Goal: Information Seeking & Learning: Learn about a topic

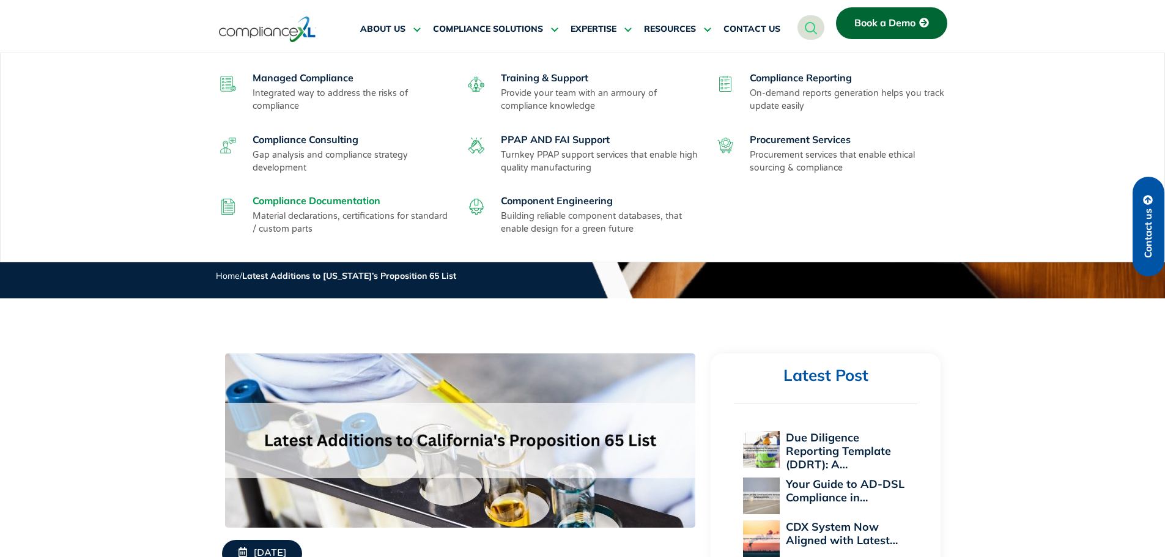
click at [303, 201] on link "Compliance Documentation" at bounding box center [317, 201] width 128 height 12
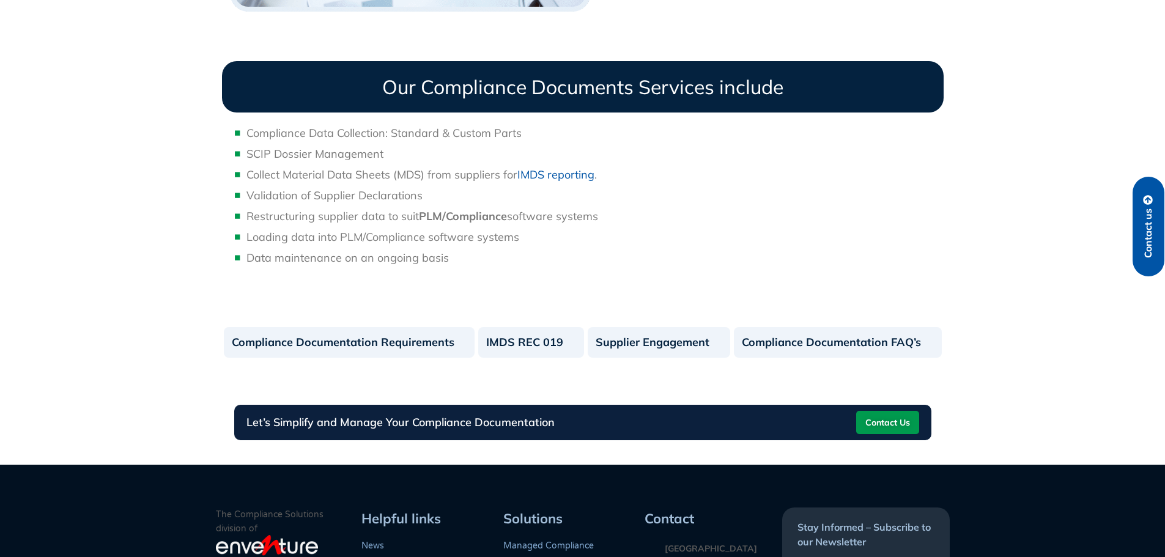
scroll to position [1040, 0]
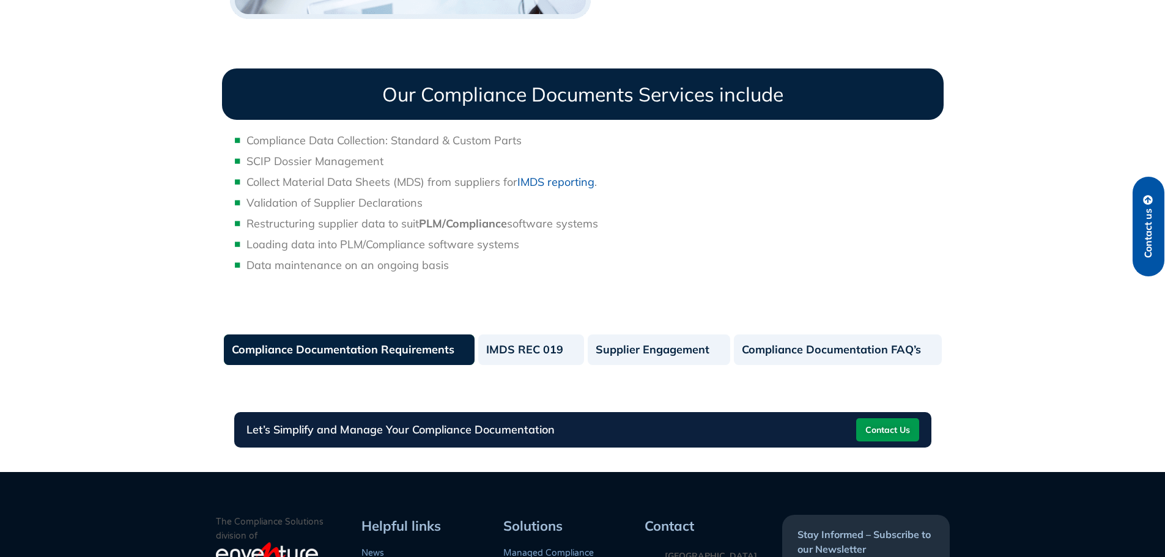
click at [306, 351] on link "Compliance Documentation Requirements" at bounding box center [349, 350] width 251 height 31
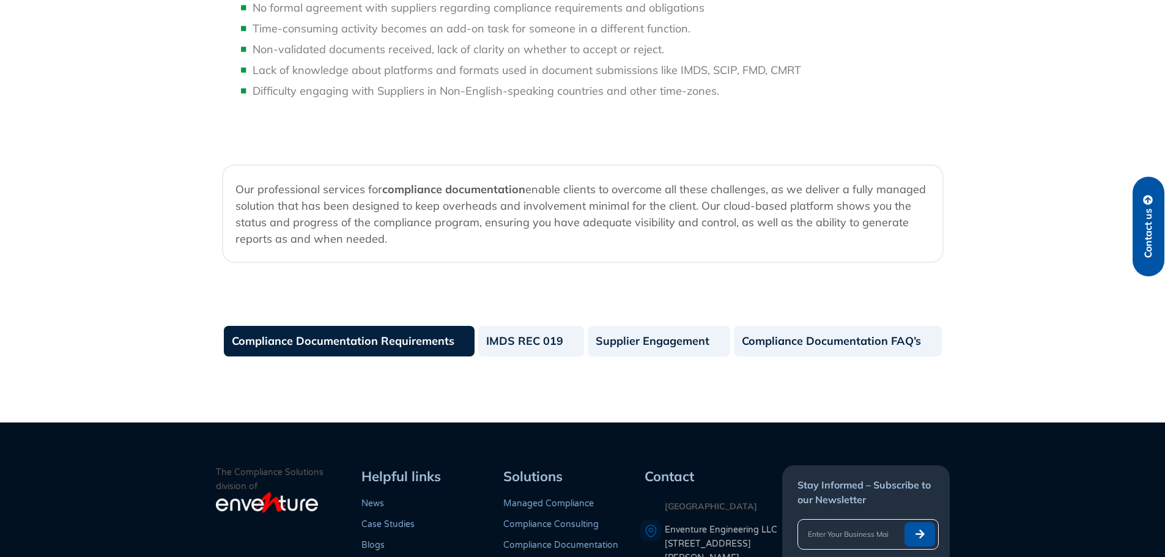
scroll to position [1285, 0]
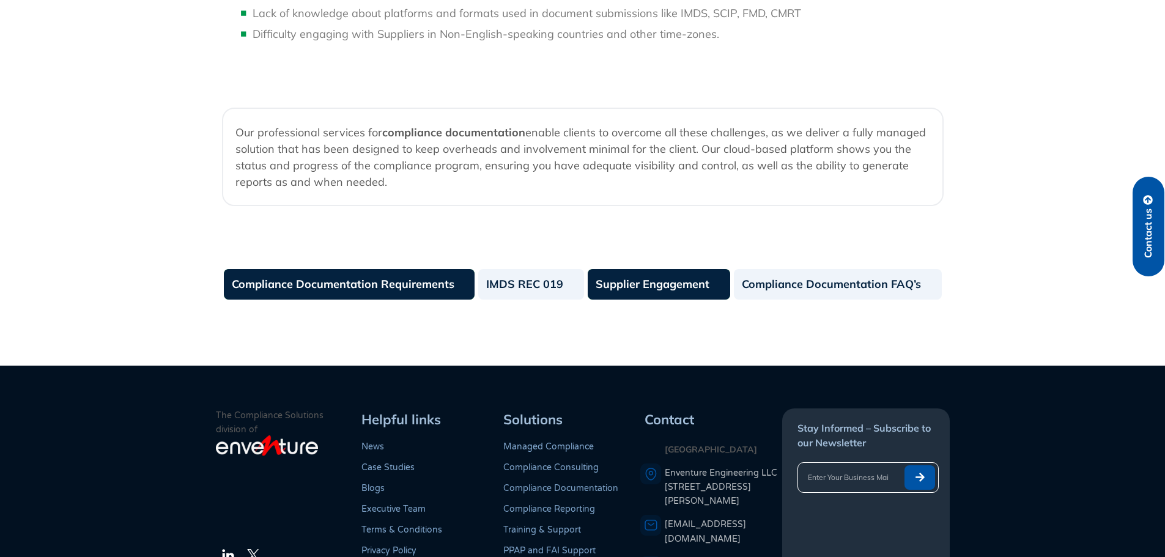
click at [667, 300] on link "Supplier Engagement" at bounding box center [659, 284] width 143 height 31
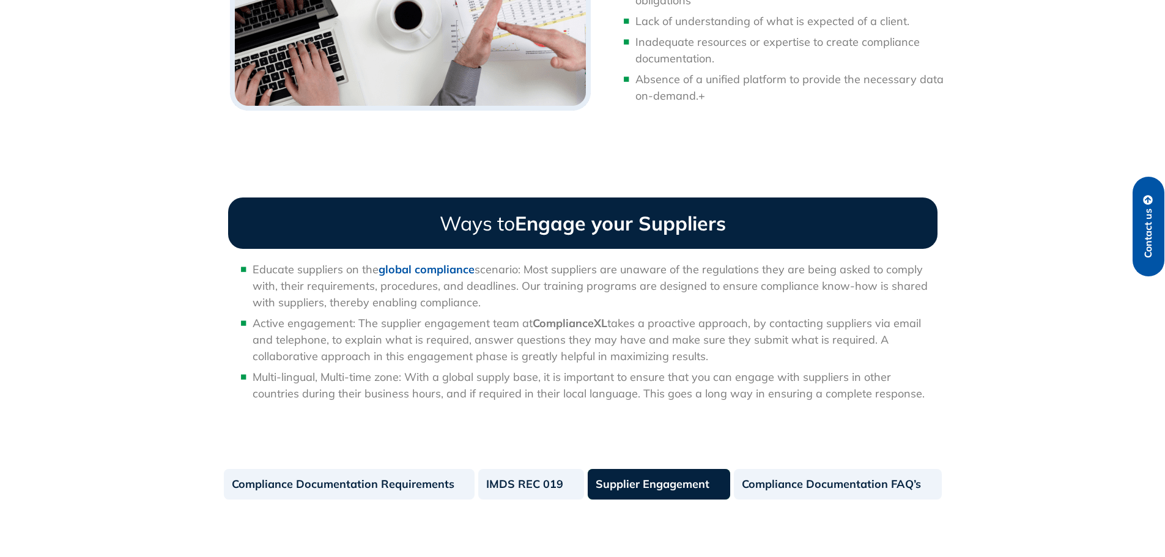
scroll to position [979, 0]
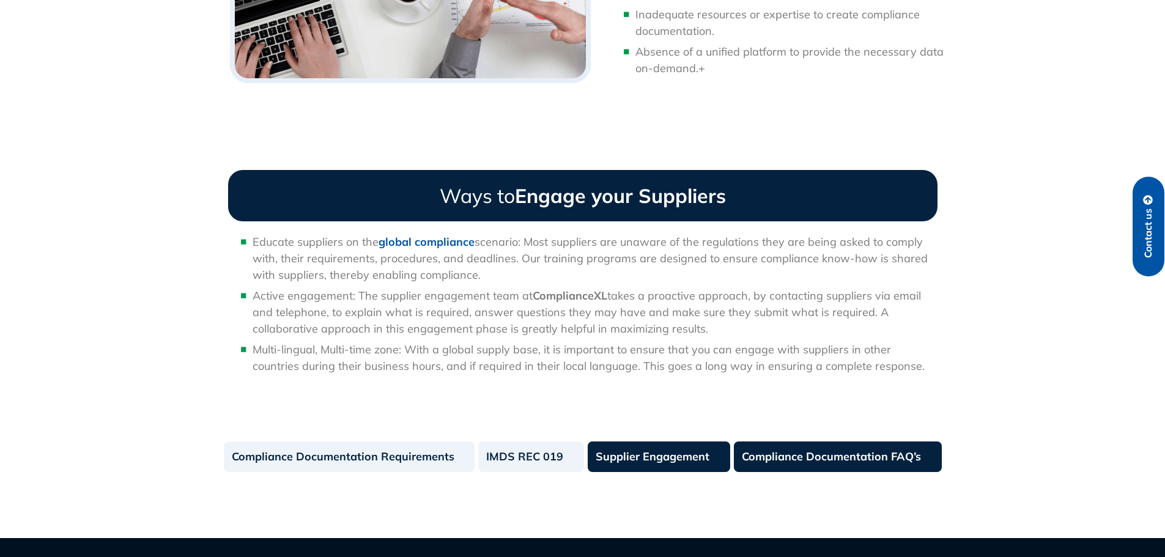
click at [834, 448] on link "Compliance Documentation FAQ’s" at bounding box center [838, 457] width 208 height 31
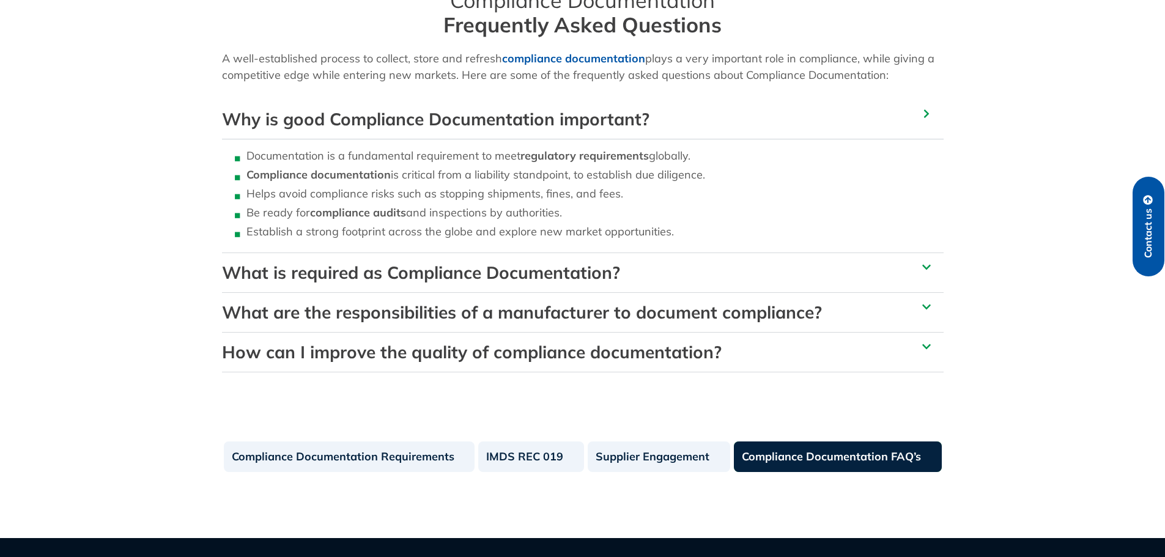
scroll to position [367, 0]
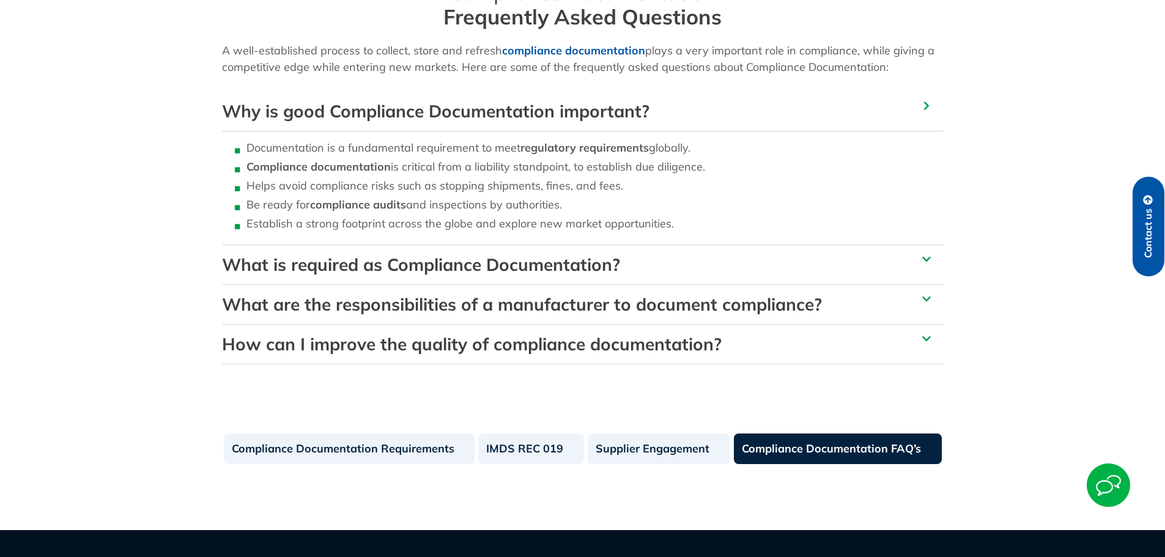
click at [488, 264] on link "What is required as Compliance Documentation?" at bounding box center [421, 264] width 398 height 21
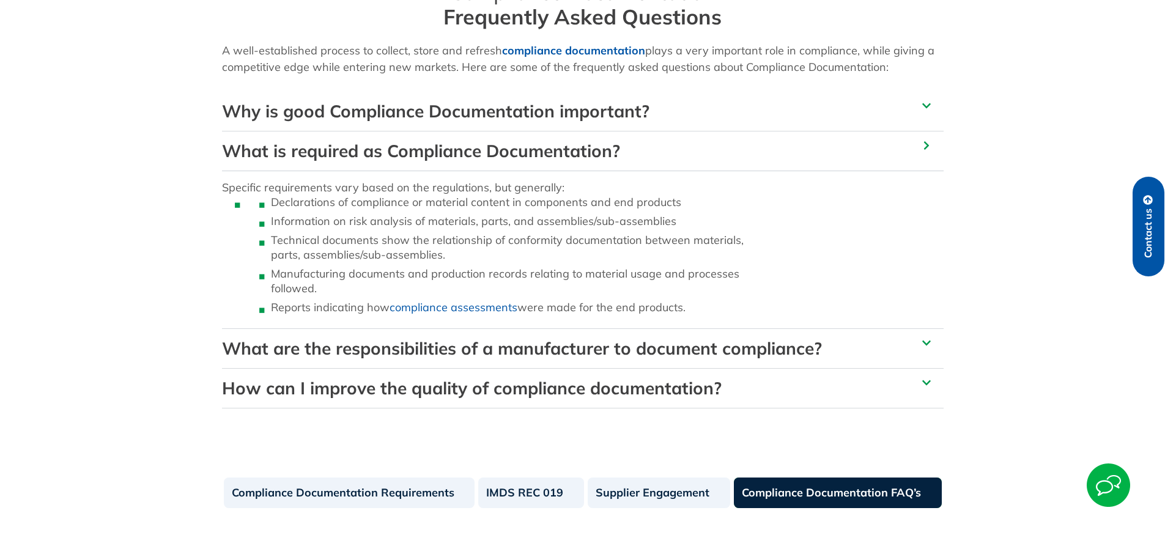
click at [488, 344] on link "What are the responsibilities of a manufacturer to document compliance?" at bounding box center [522, 348] width 600 height 21
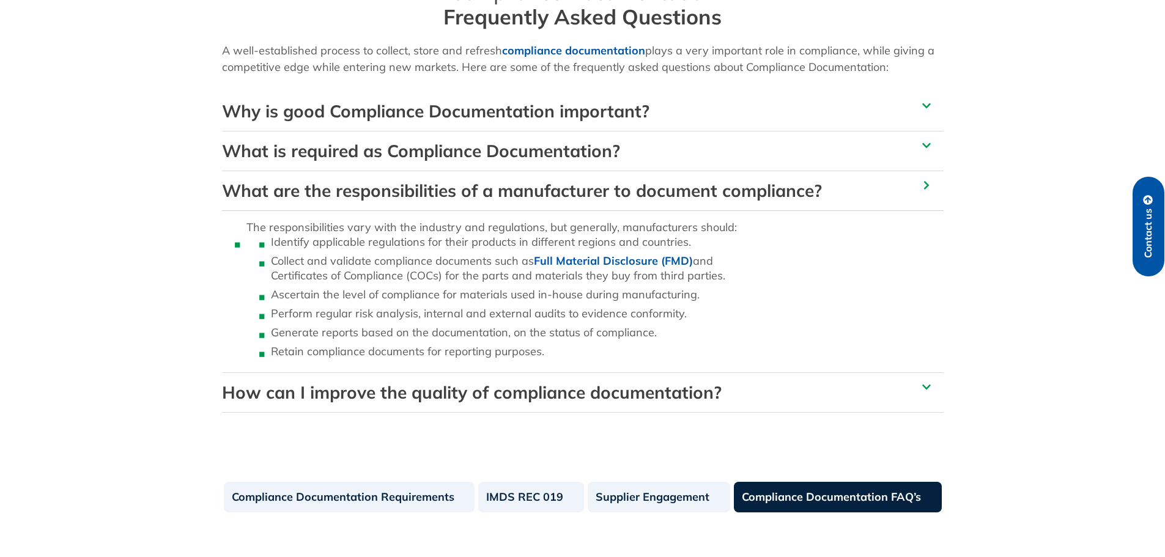
scroll to position [708, 0]
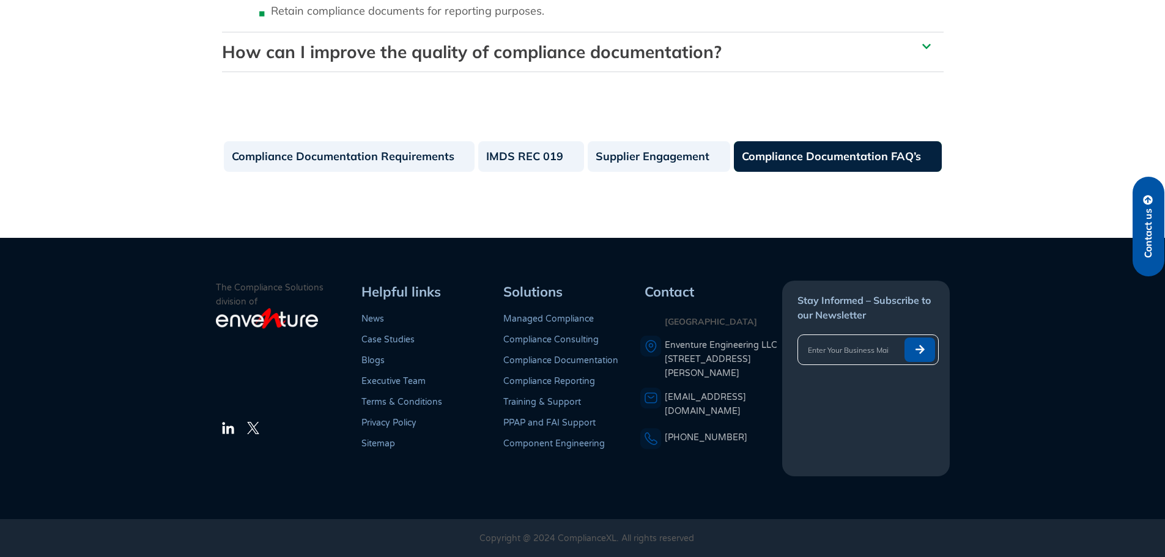
click at [541, 316] on link "Managed Compliance" at bounding box center [548, 319] width 91 height 10
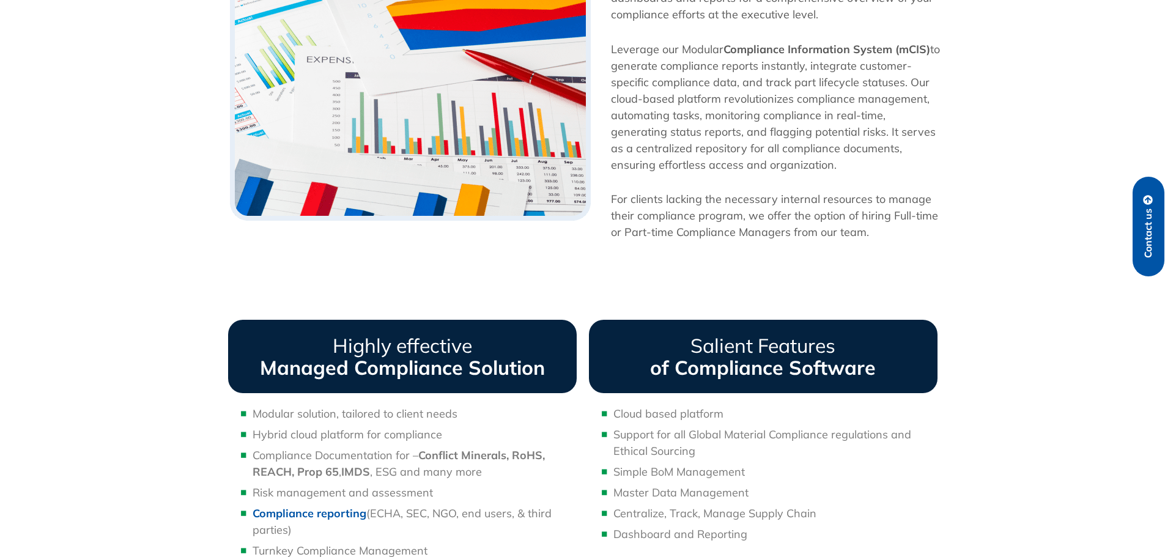
scroll to position [918, 0]
